Goal: Information Seeking & Learning: Learn about a topic

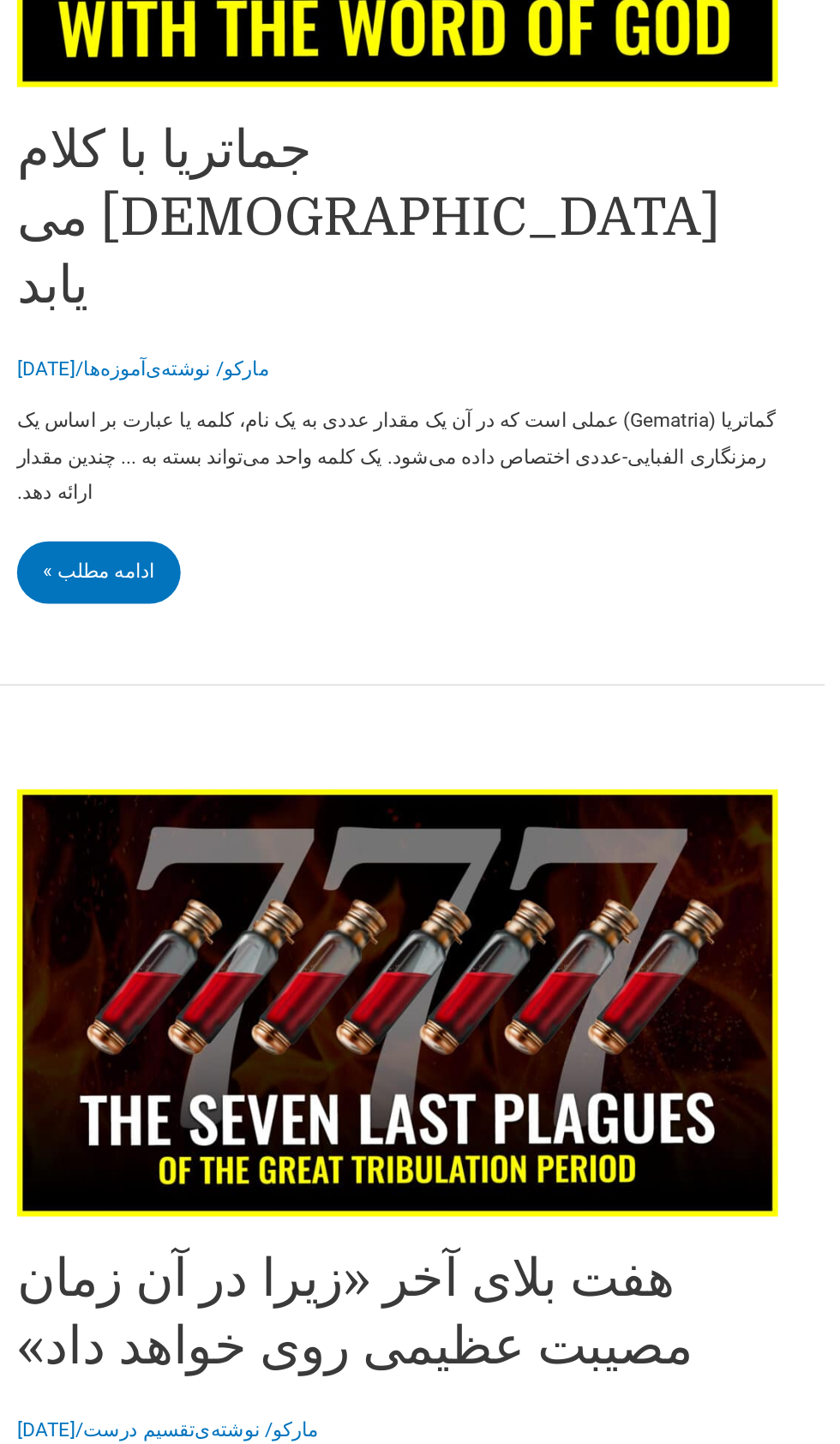
scroll to position [5903, 0]
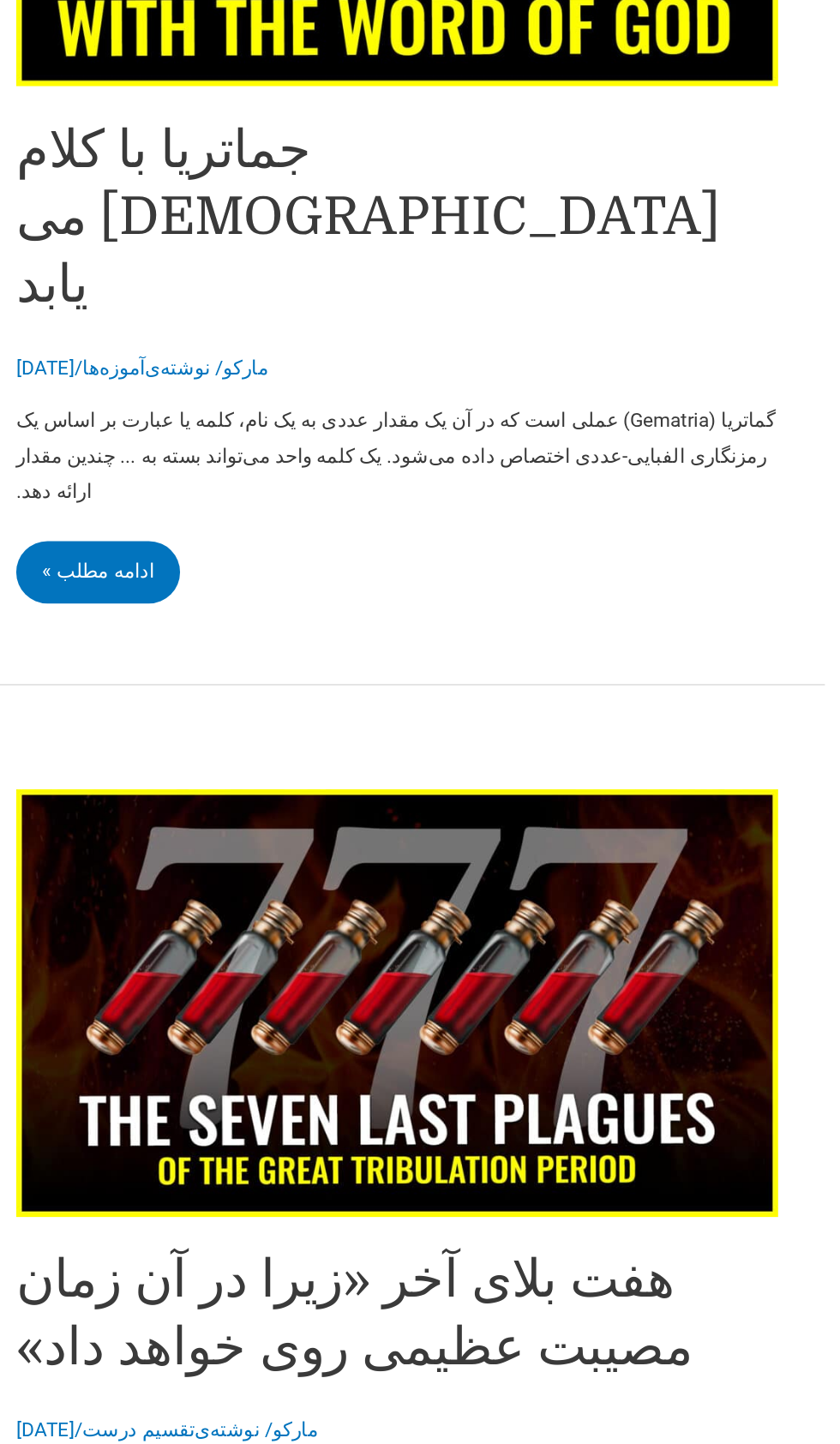
click at [298, 1443] on font "۳" at bounding box center [298, 1454] width 8 height 16
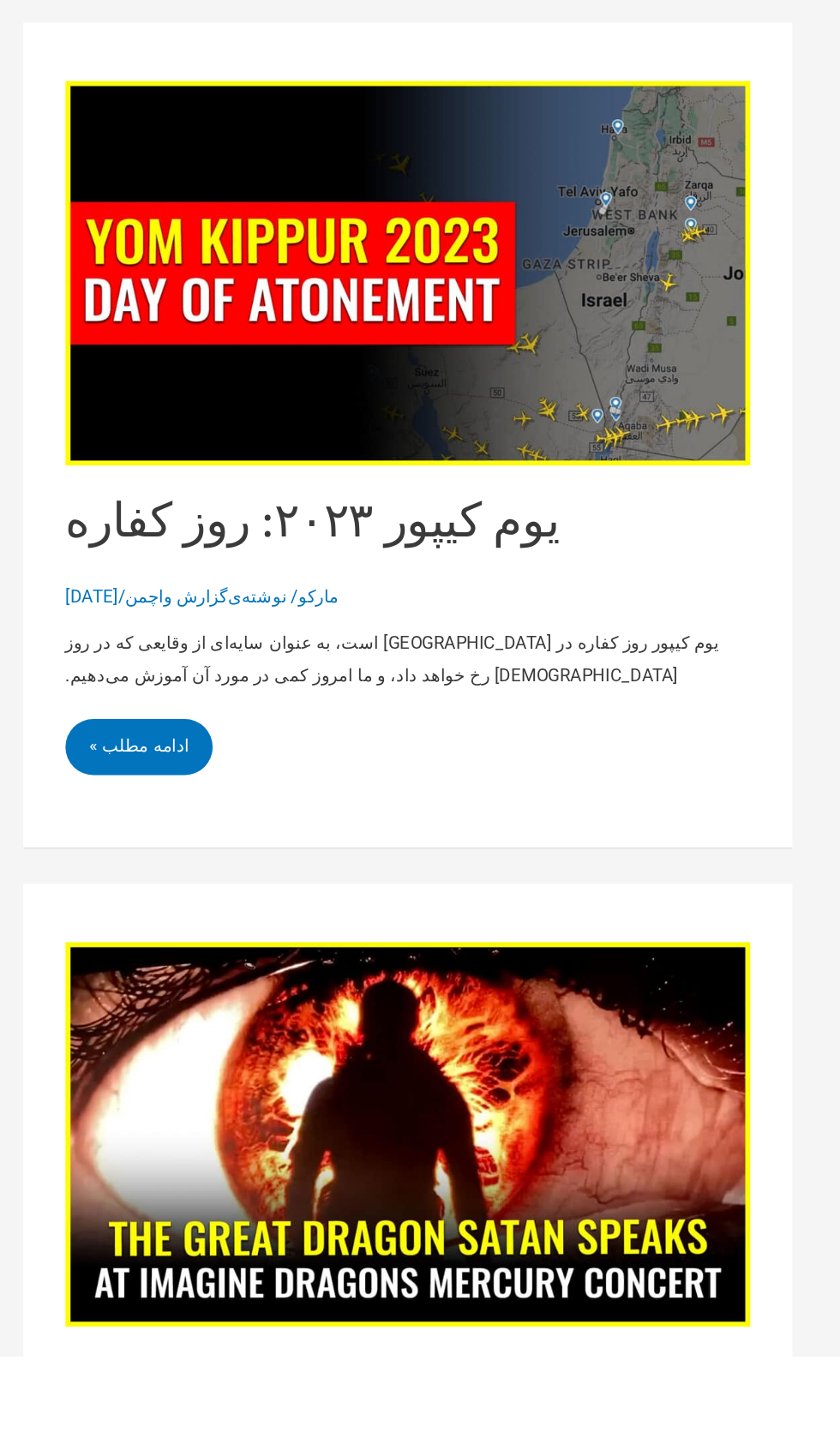
scroll to position [2866, 0]
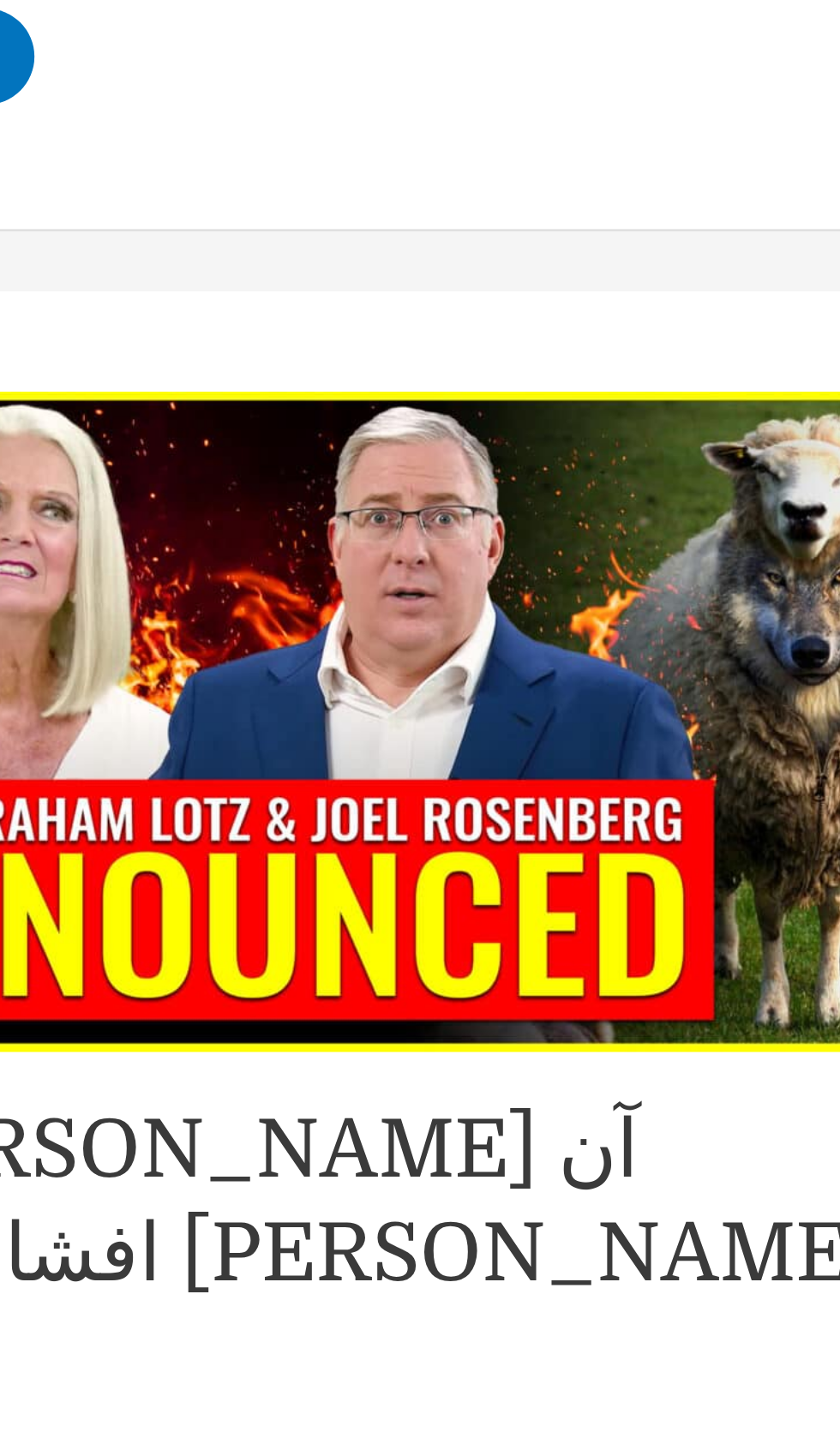
scroll to position [5911, 0]
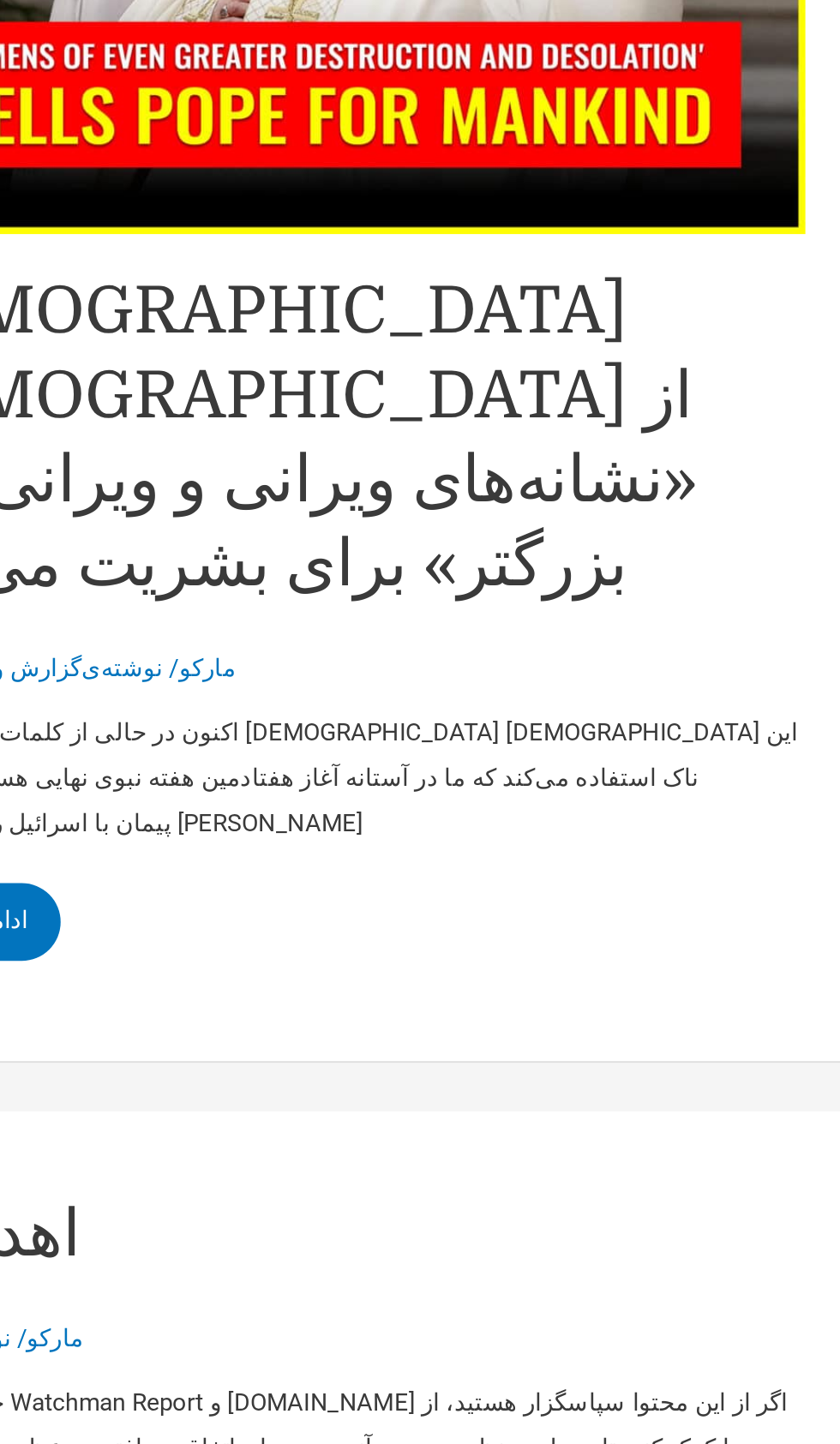
scroll to position [5861, 0]
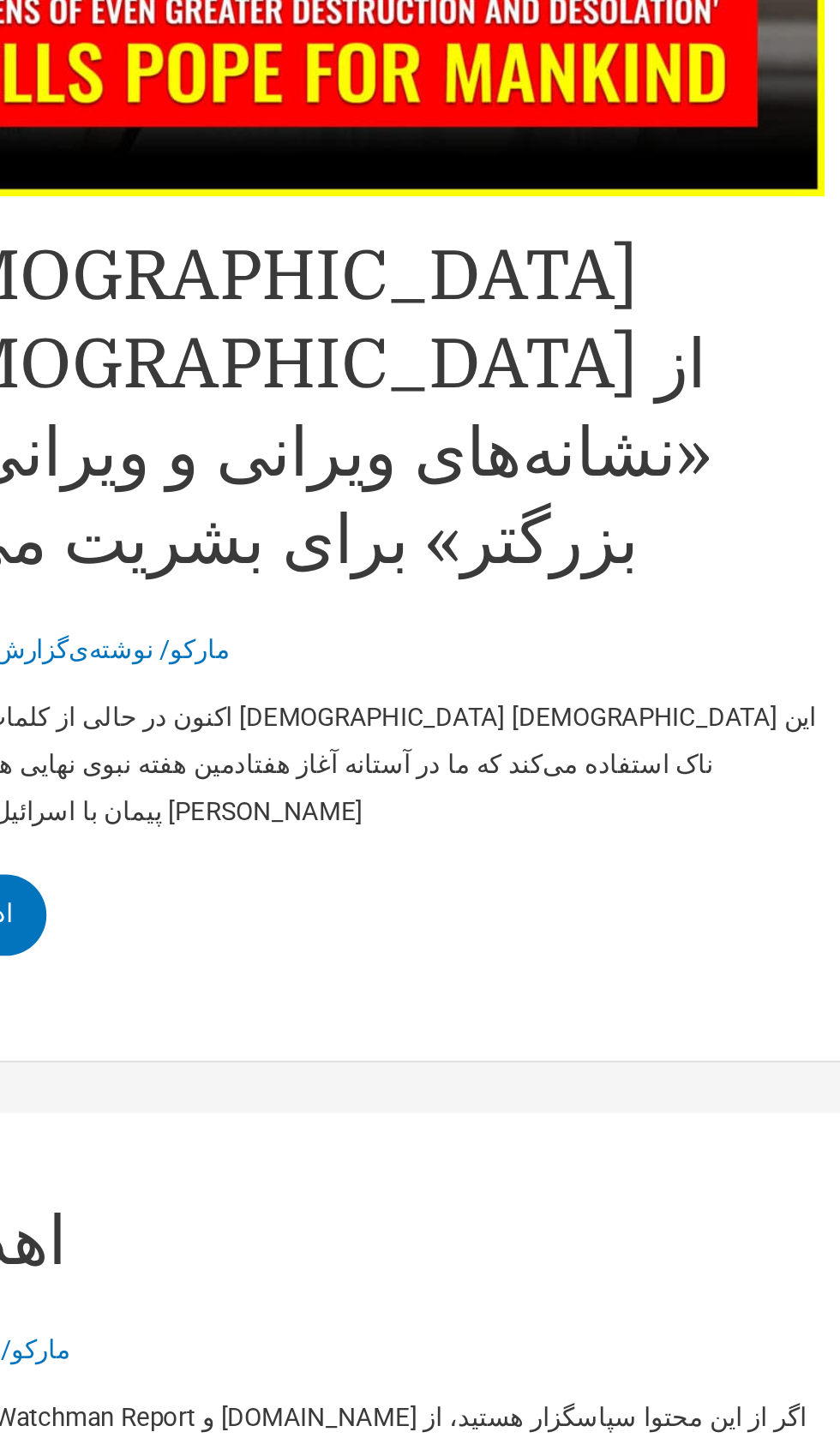
click at [359, 1416] on link "۵" at bounding box center [350, 1432] width 32 height 32
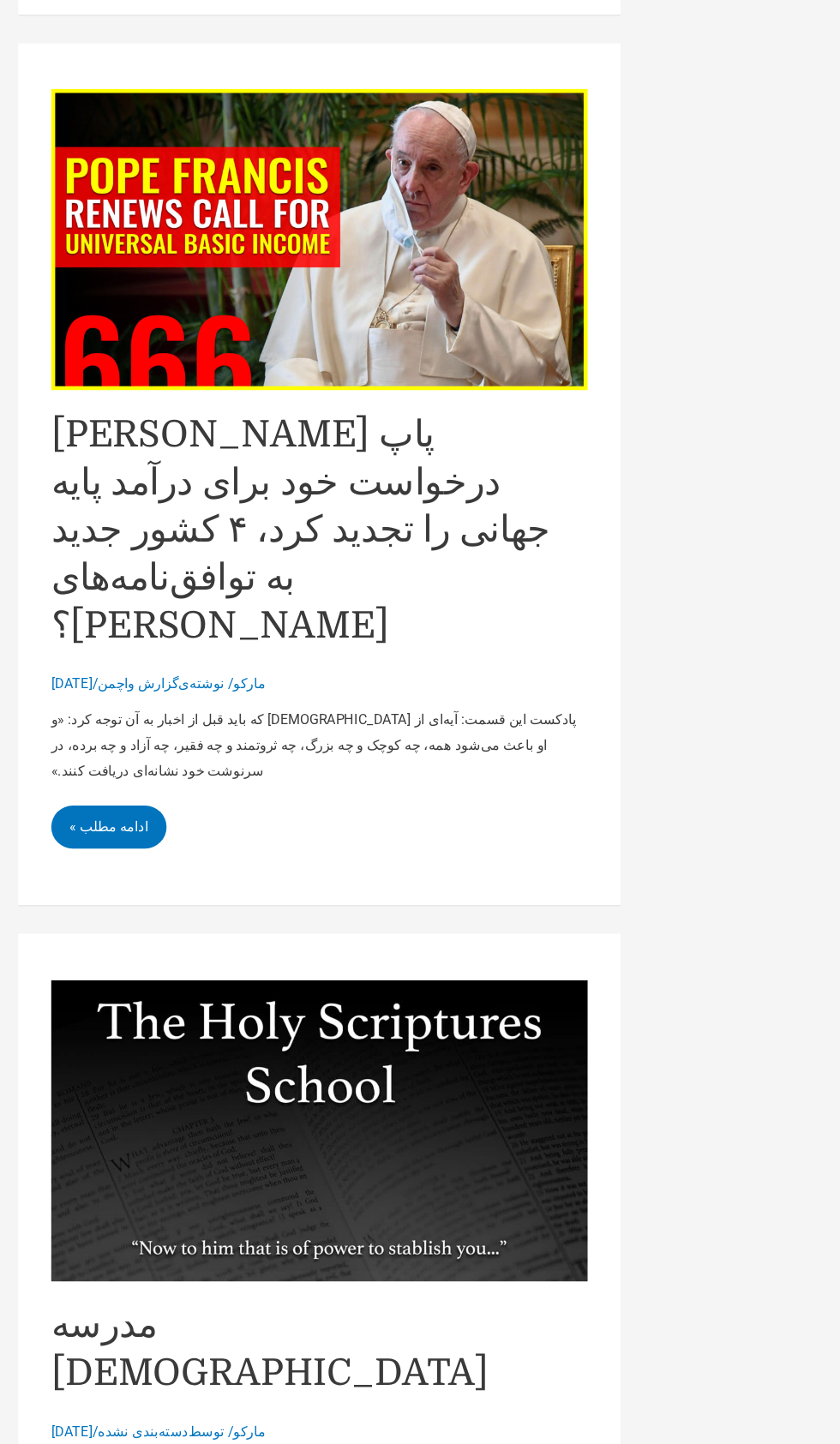
scroll to position [4755, 0]
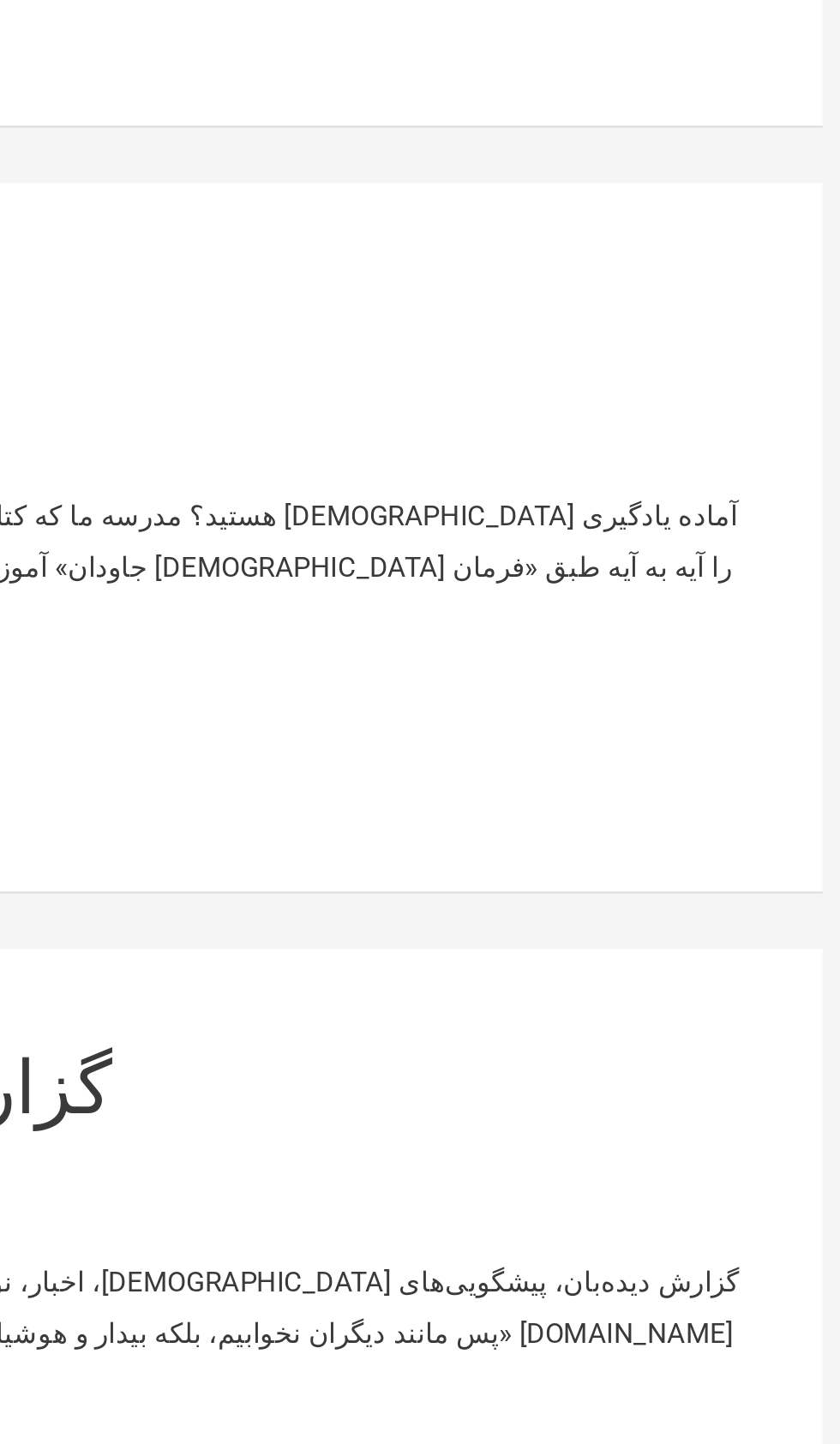
click at [377, 1397] on link "۶" at bounding box center [368, 1412] width 32 height 32
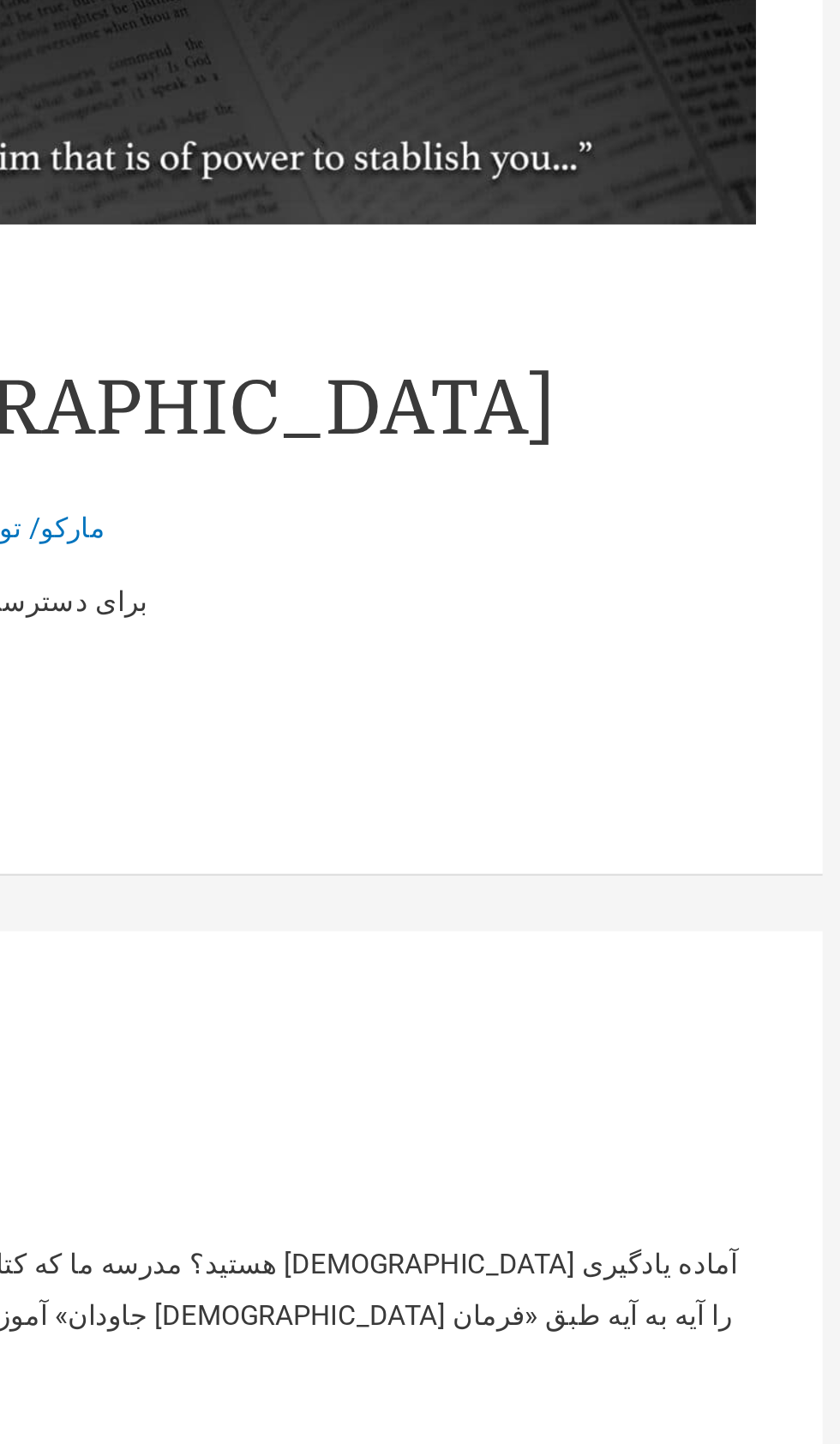
scroll to position [5621, 0]
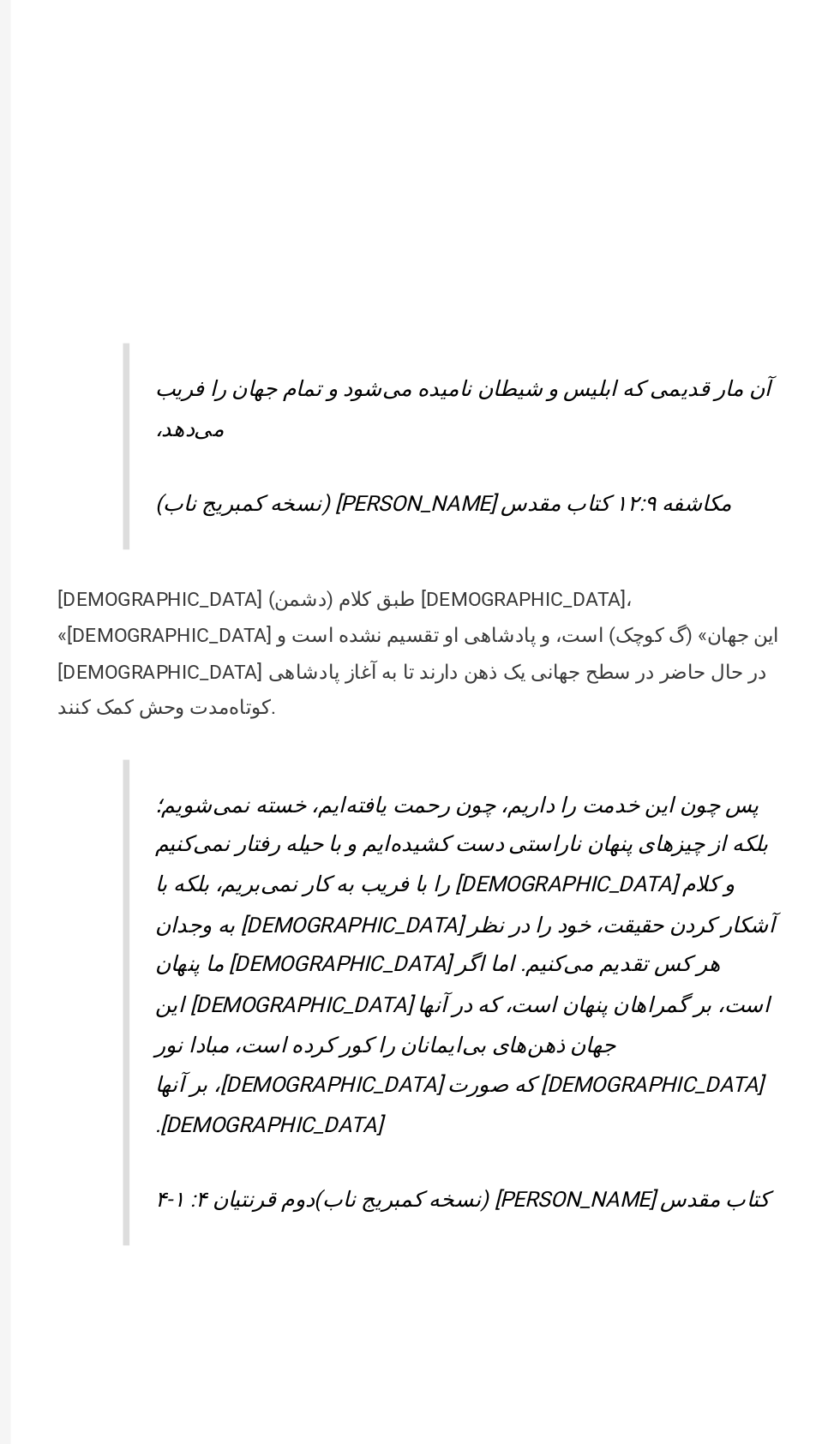
scroll to position [2226, 0]
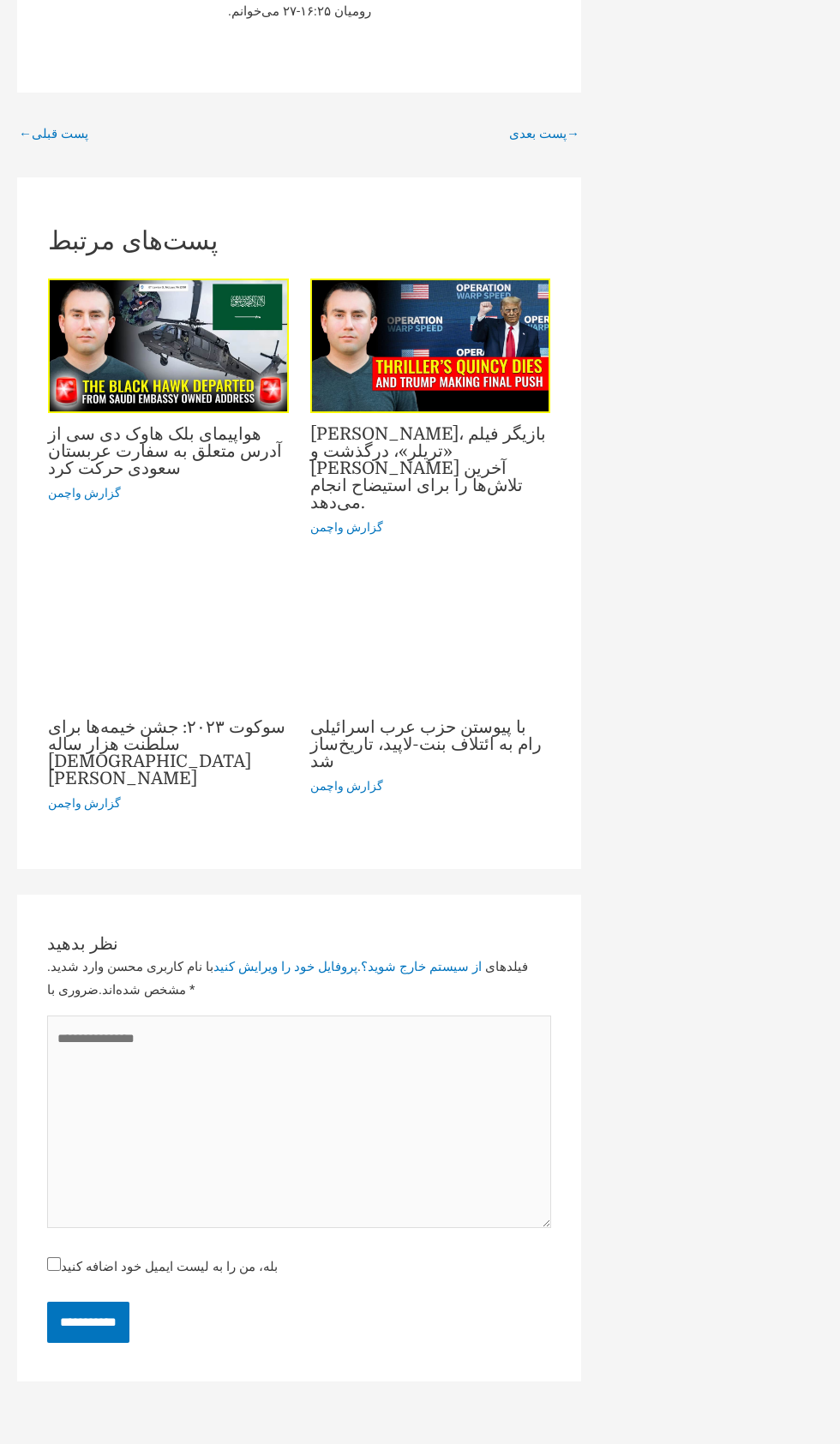
scroll to position [1782, 0]
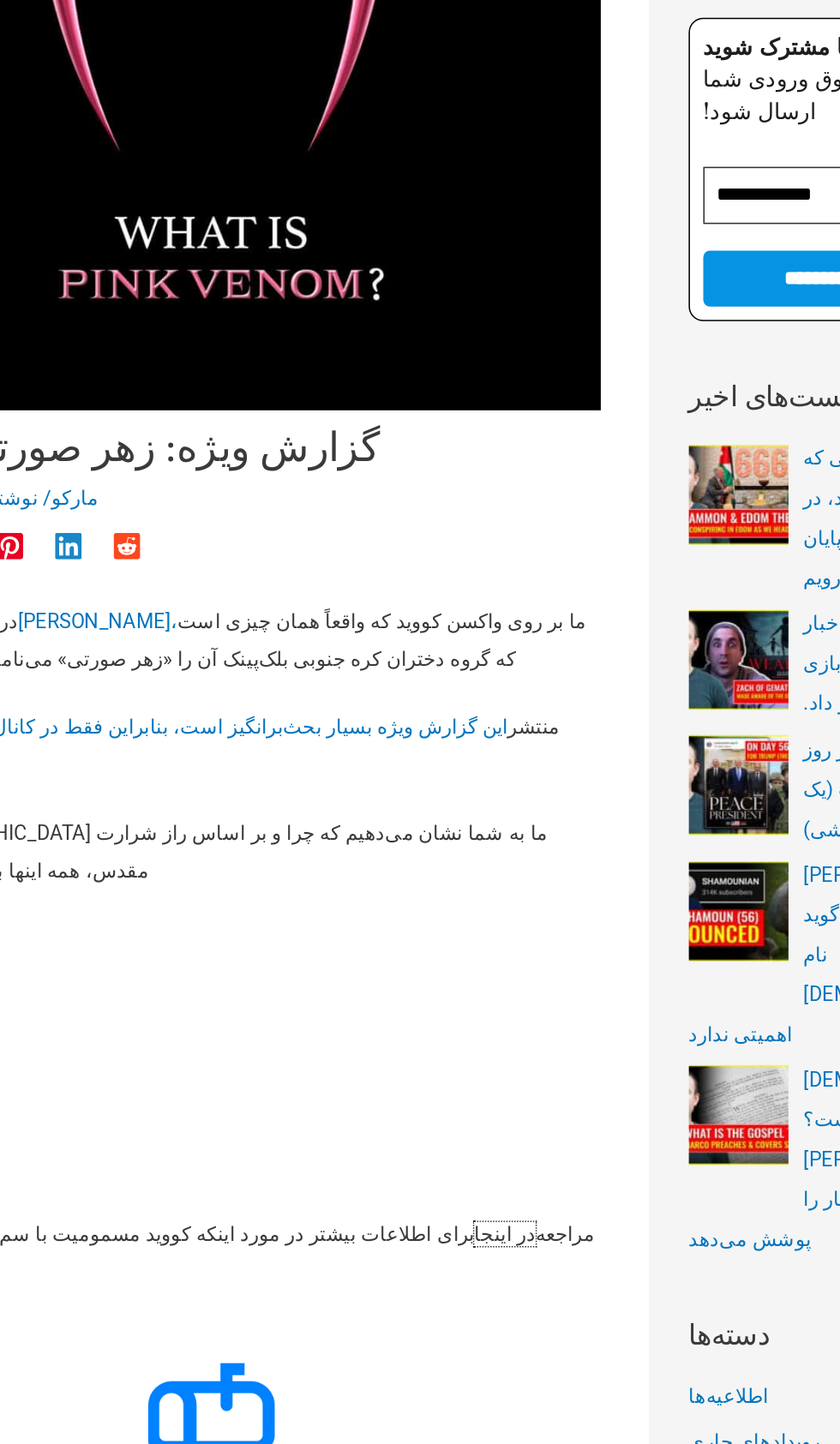
click at [468, 1071] on font "در اینجا" at bounding box center [488, 1079] width 40 height 16
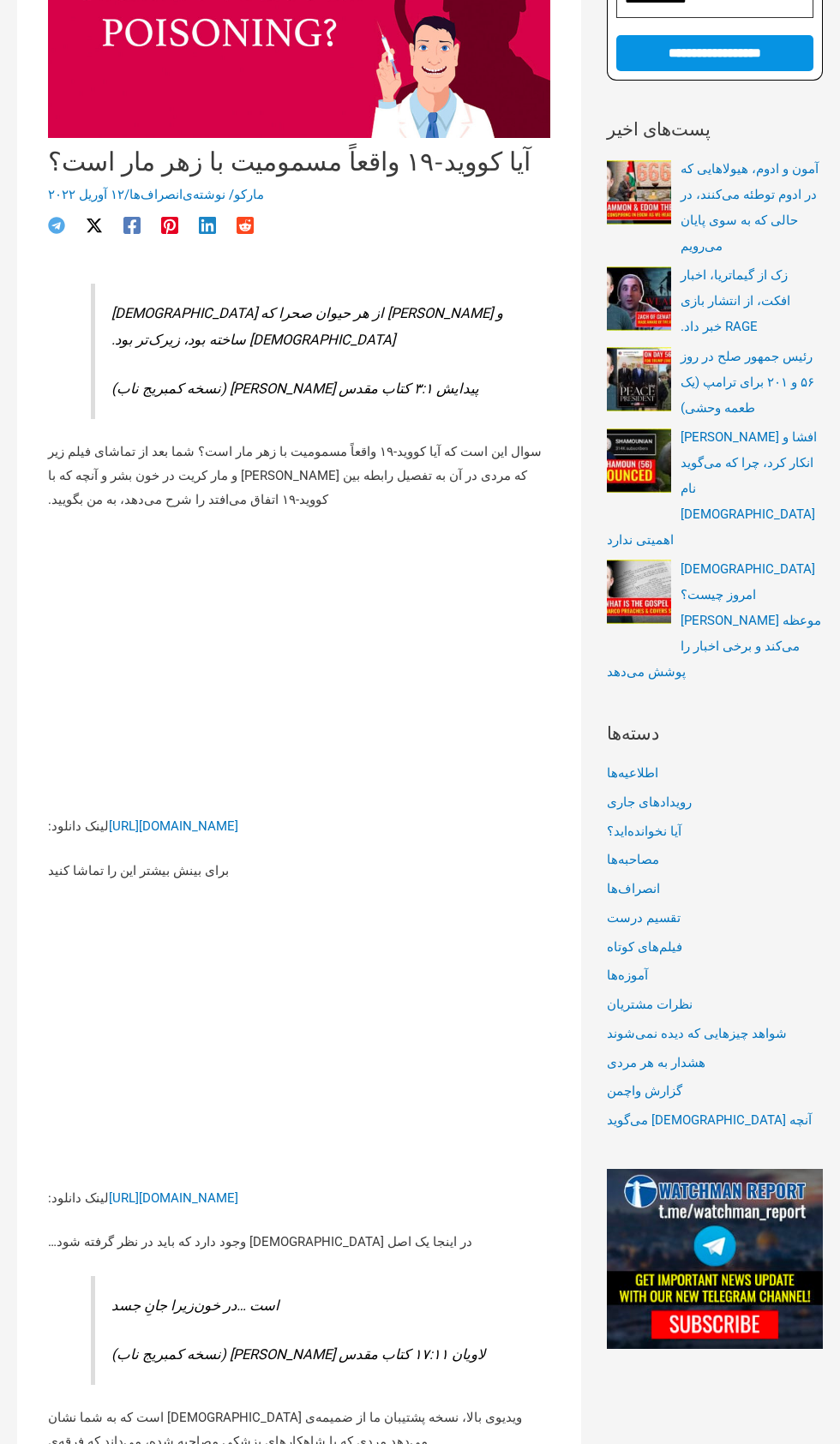
scroll to position [472, 0]
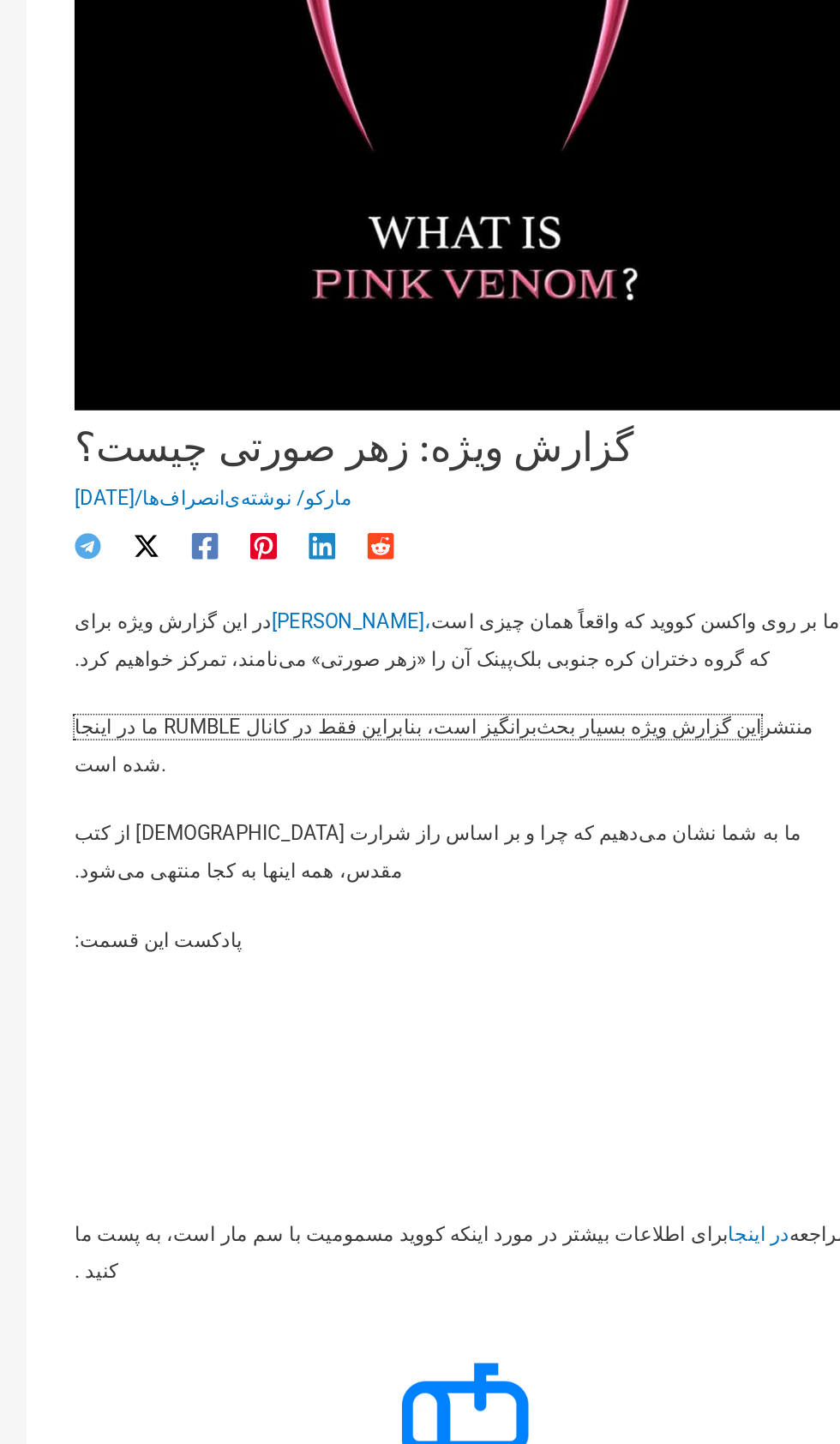
click at [182, 754] on font "این گزارش ویژه بسیار بحث‌برانگیز است، بنابراین فقط در کانال RUMBLE ما در اینجا" at bounding box center [269, 752] width 442 height 16
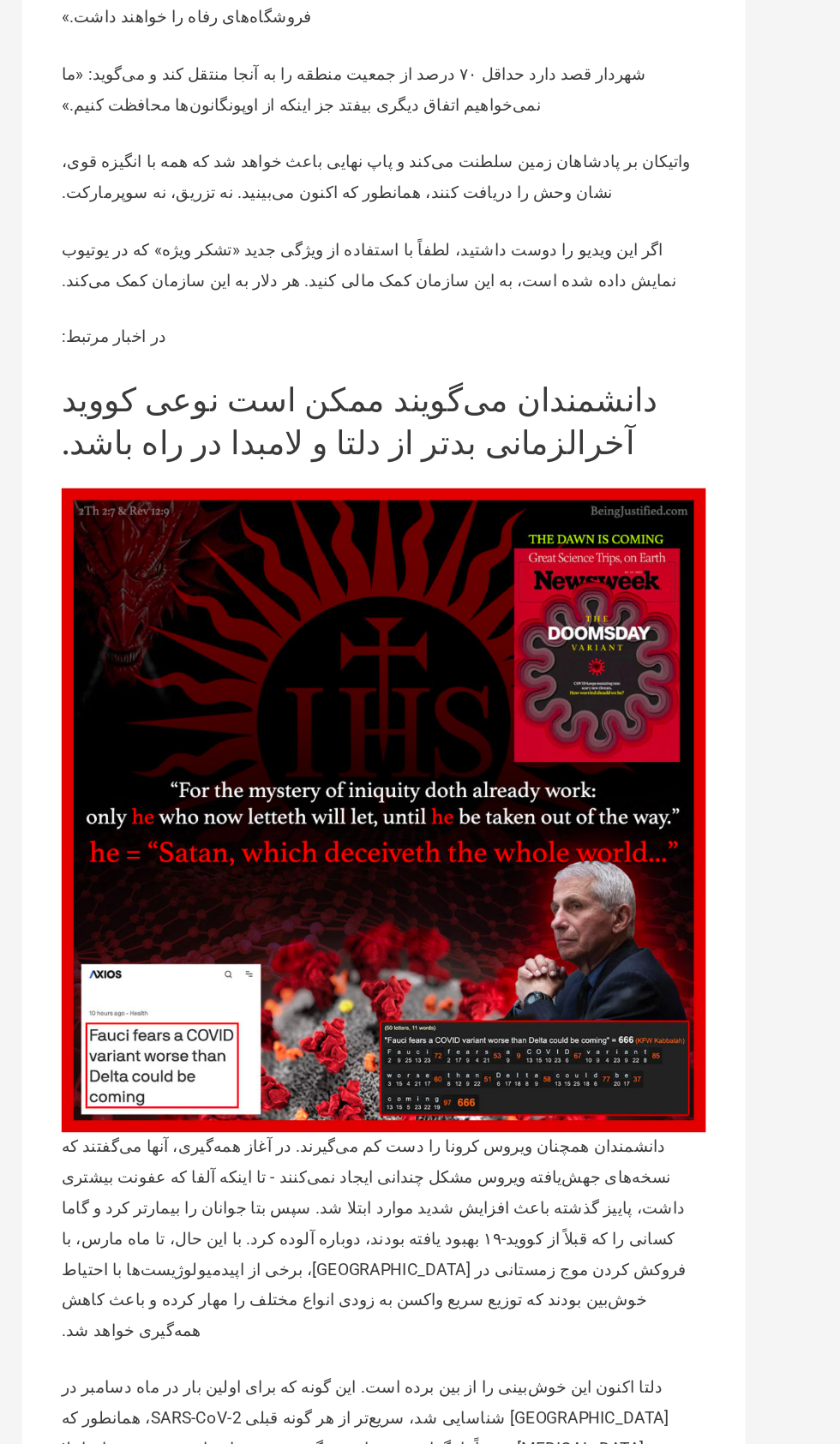
scroll to position [3746, 0]
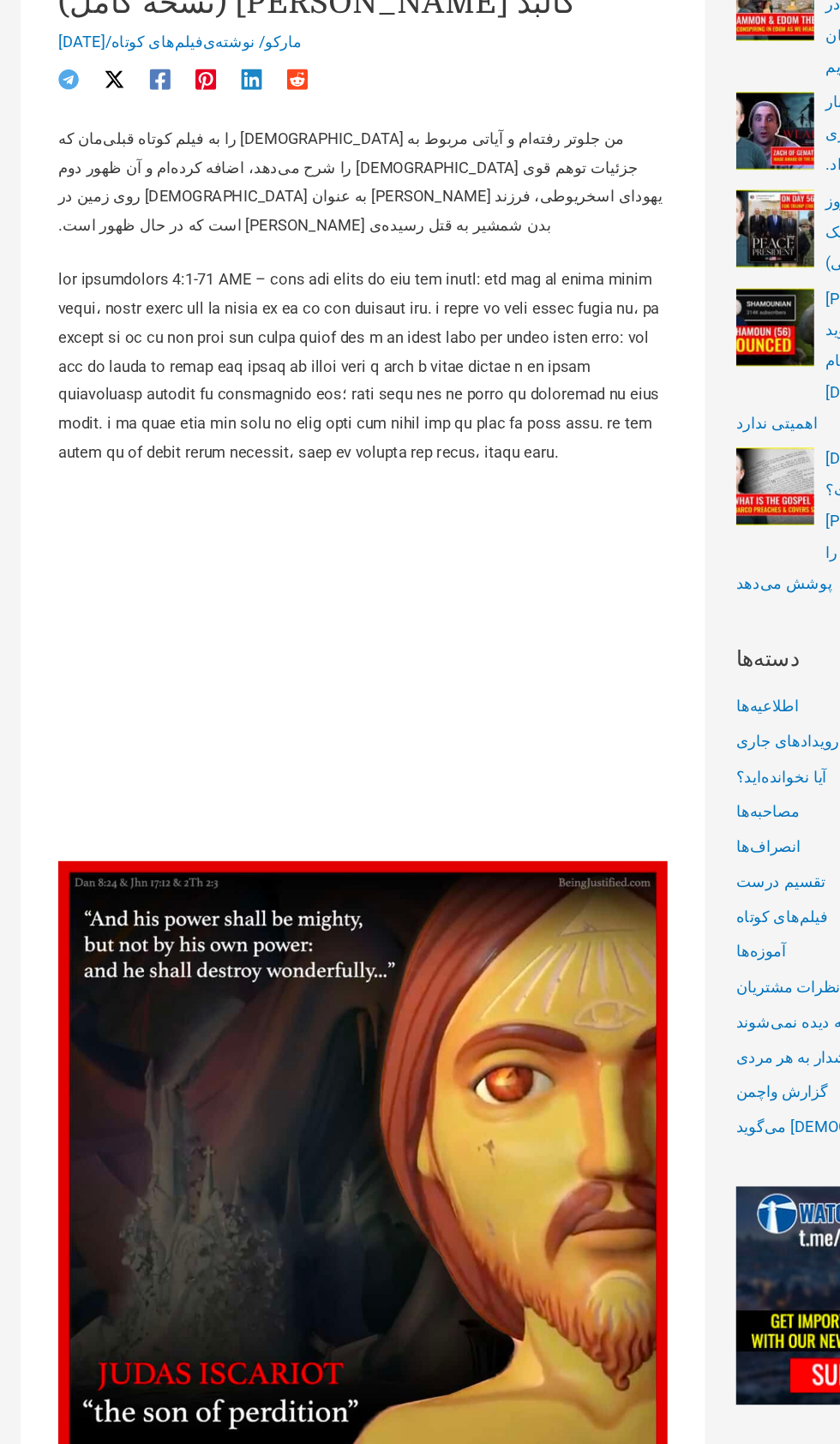
scroll to position [332, 0]
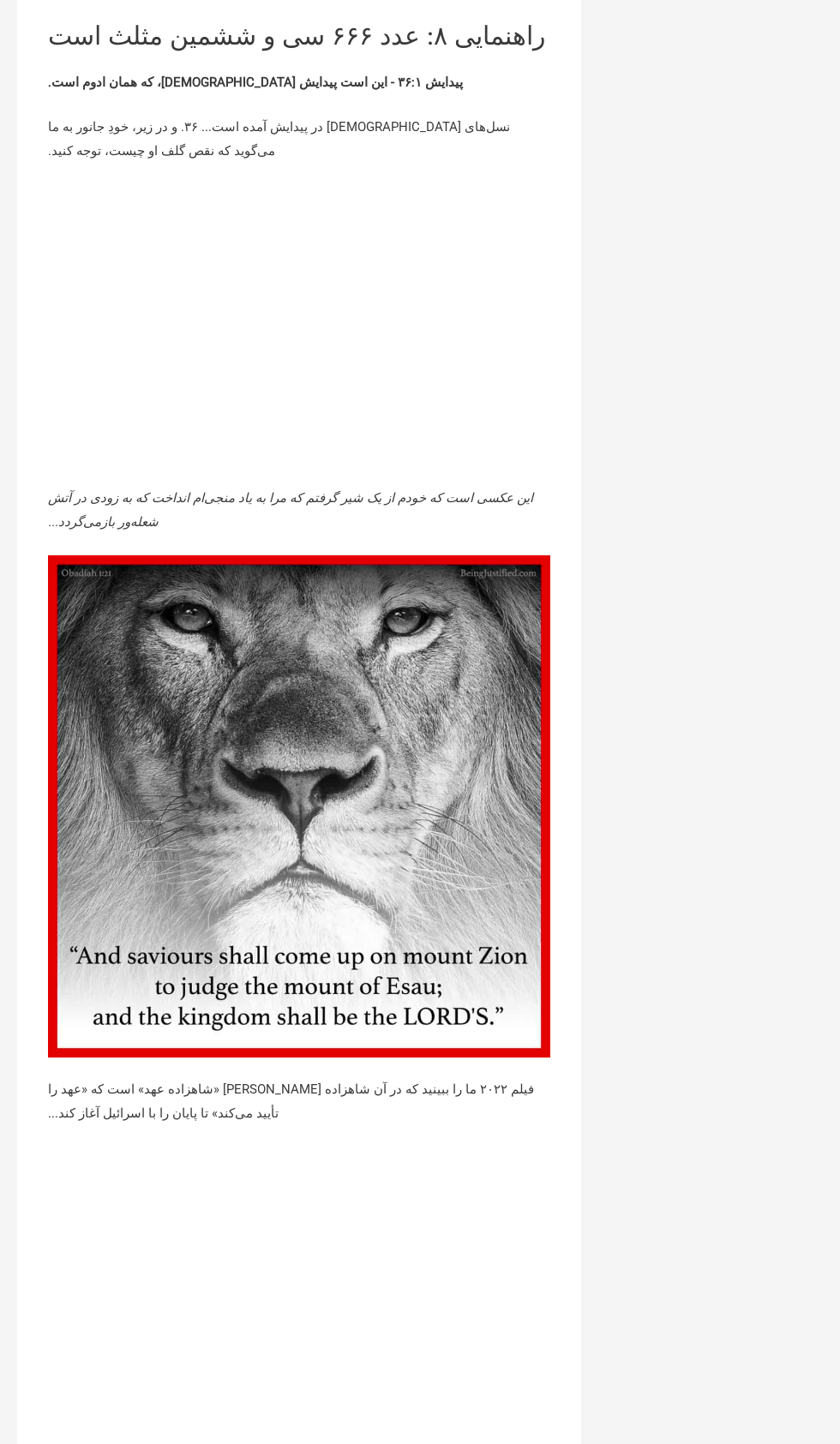
scroll to position [2203, 0]
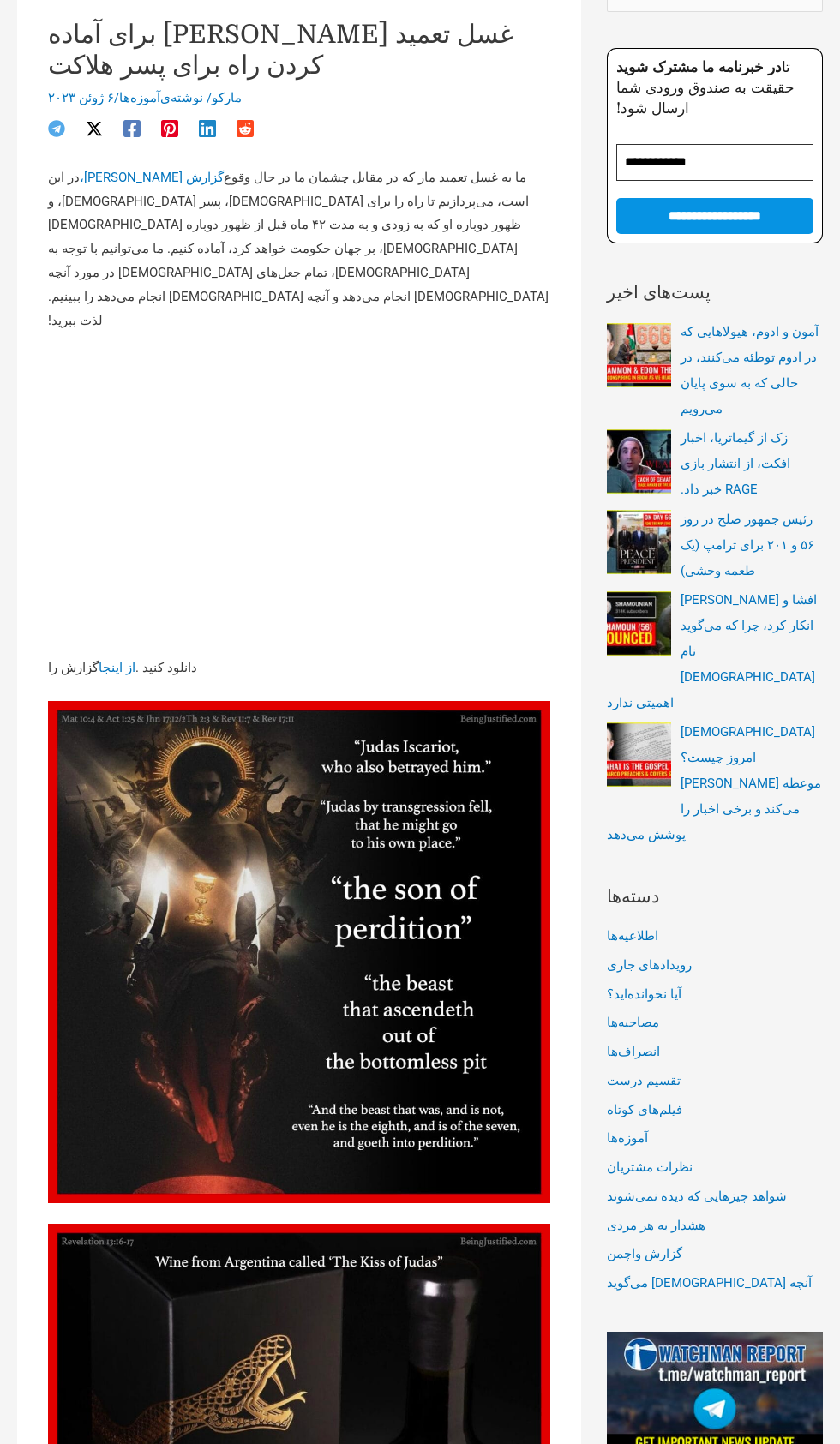
scroll to position [242, 0]
